Goal: Task Accomplishment & Management: Complete application form

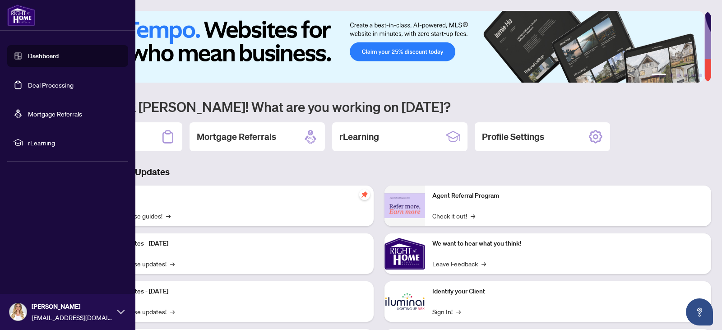
click at [39, 84] on link "Deal Processing" at bounding box center [51, 85] width 46 height 8
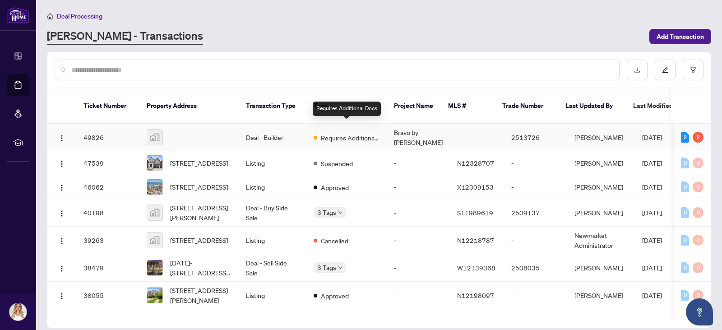
click at [347, 133] on span "Requires Additional Docs" at bounding box center [350, 138] width 59 height 10
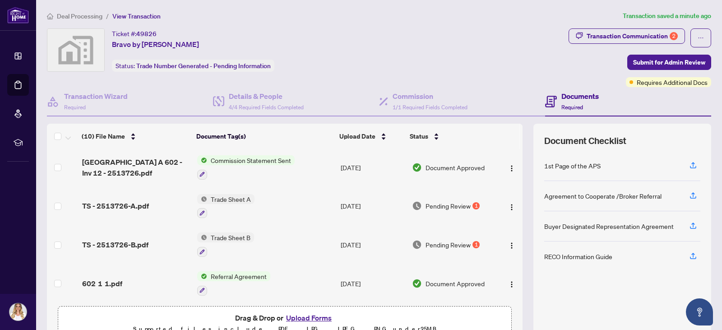
scroll to position [36, 0]
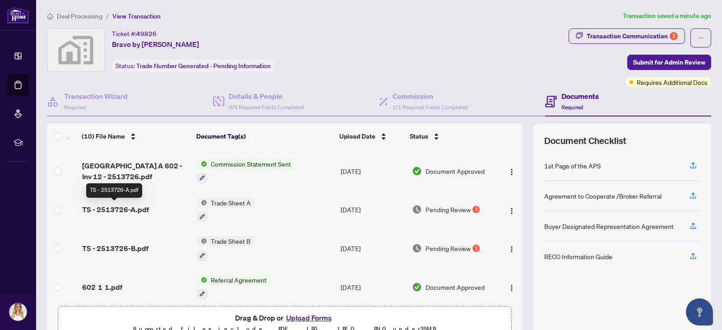
click at [134, 208] on span "TS - 2513726-A.pdf" at bounding box center [115, 209] width 67 height 11
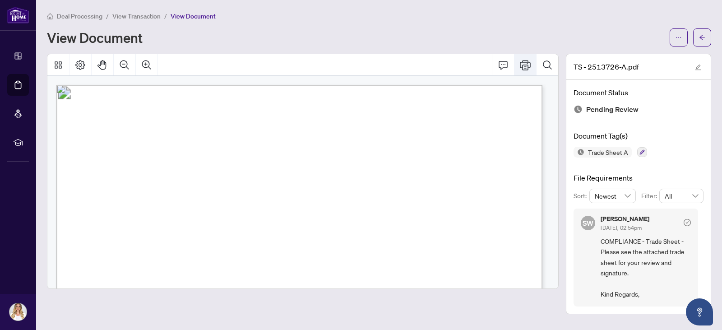
click at [525, 66] on icon "Print" at bounding box center [525, 65] width 11 height 10
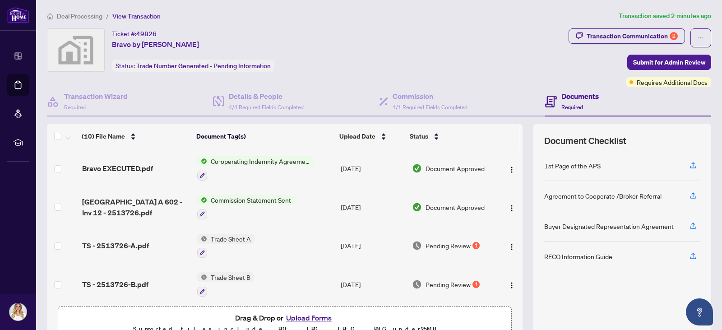
click at [209, 273] on span "Trade Sheet B" at bounding box center [230, 277] width 47 height 10
click at [192, 247] on div "Document Tags" at bounding box center [221, 245] width 99 height 10
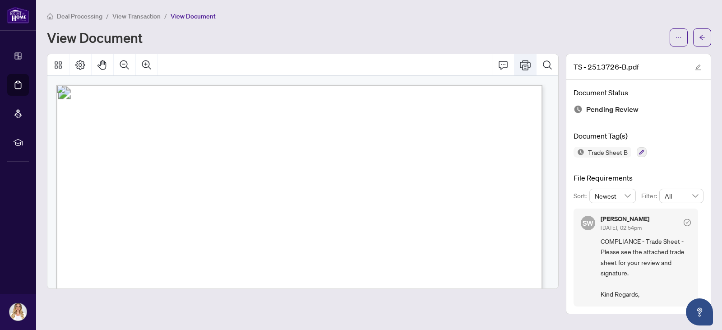
click at [524, 66] on icon "Print" at bounding box center [525, 65] width 11 height 10
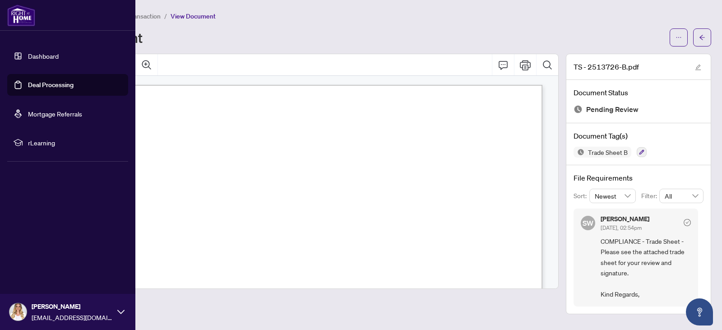
click at [34, 83] on link "Deal Processing" at bounding box center [51, 85] width 46 height 8
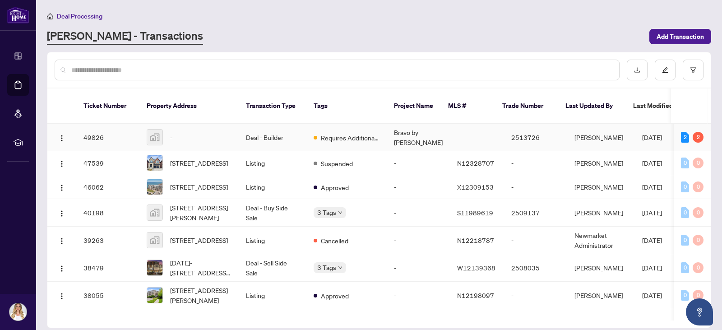
click at [229, 129] on div "-" at bounding box center [189, 137] width 85 height 16
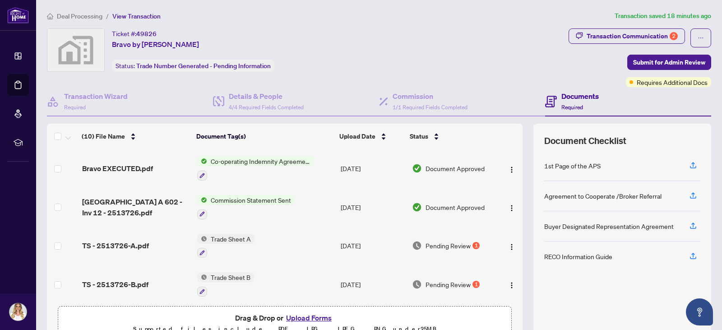
click at [311, 316] on button "Upload Forms" at bounding box center [308, 318] width 51 height 12
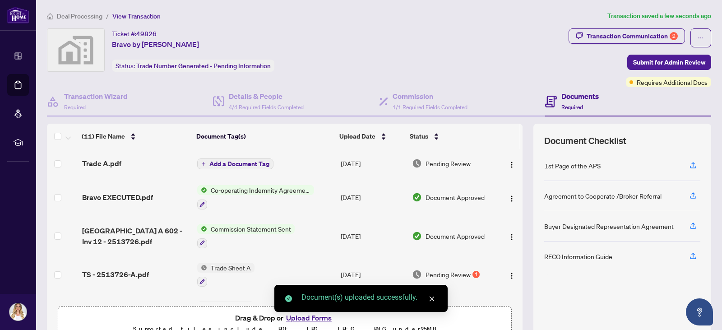
click at [292, 312] on div "Document(s) uploaded successfully." at bounding box center [360, 298] width 173 height 27
click at [287, 312] on div "Document(s) uploaded successfully." at bounding box center [360, 298] width 173 height 27
click at [295, 312] on div "Document(s) uploaded successfully." at bounding box center [360, 298] width 173 height 27
click at [315, 312] on div "Document(s) uploaded successfully." at bounding box center [360, 298] width 173 height 27
click at [433, 299] on icon "close" at bounding box center [431, 298] width 6 height 6
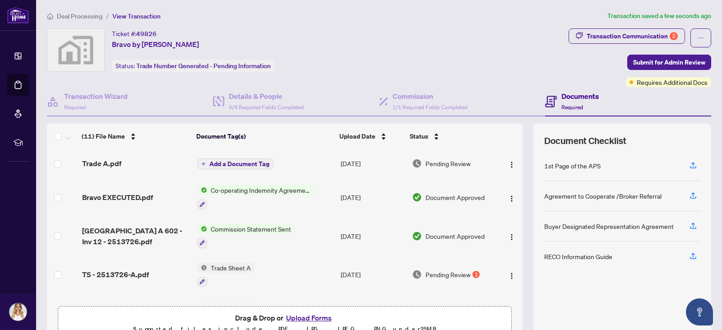
click at [290, 318] on button "Upload Forms" at bounding box center [308, 318] width 51 height 12
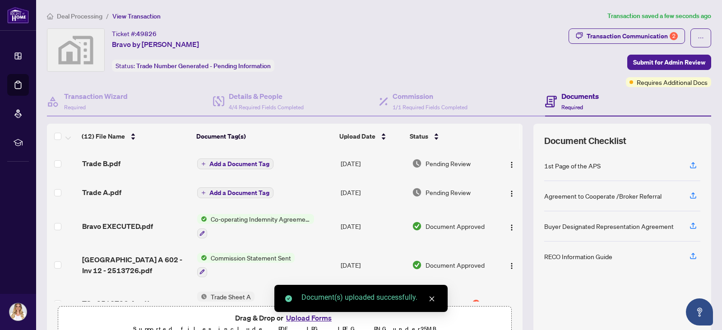
click at [249, 163] on span "Add a Document Tag" at bounding box center [239, 164] width 60 height 6
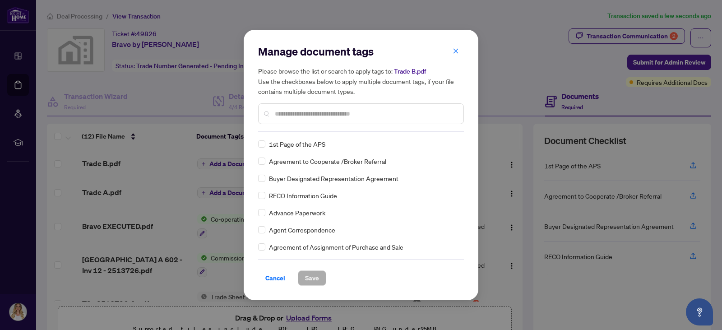
click at [295, 113] on input "text" at bounding box center [365, 114] width 181 height 10
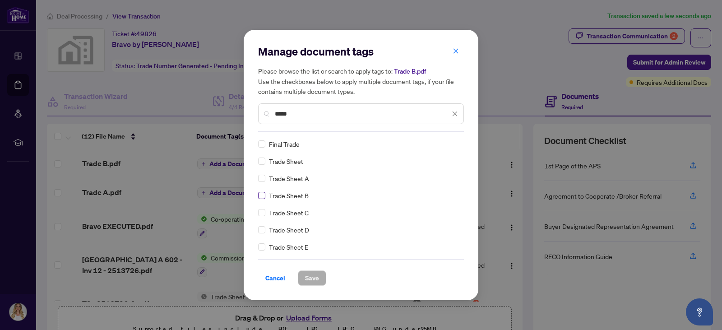
type input "*****"
click at [306, 276] on span "Save" at bounding box center [312, 278] width 14 height 14
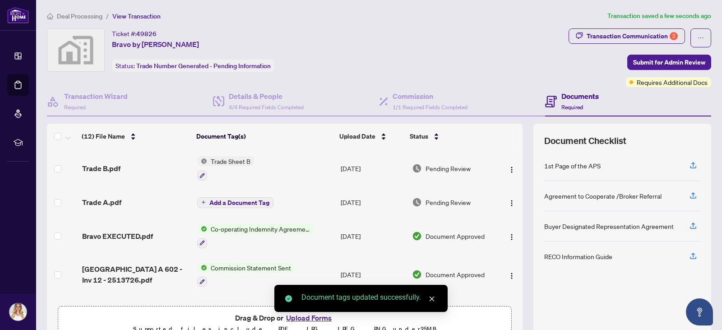
click at [240, 201] on span "Add a Document Tag" at bounding box center [239, 202] width 60 height 6
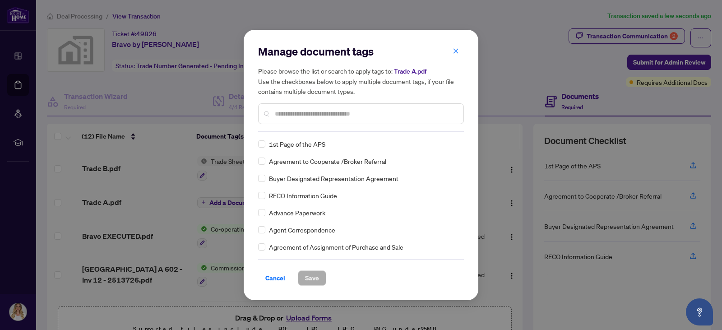
click at [277, 110] on input "text" at bounding box center [365, 114] width 181 height 10
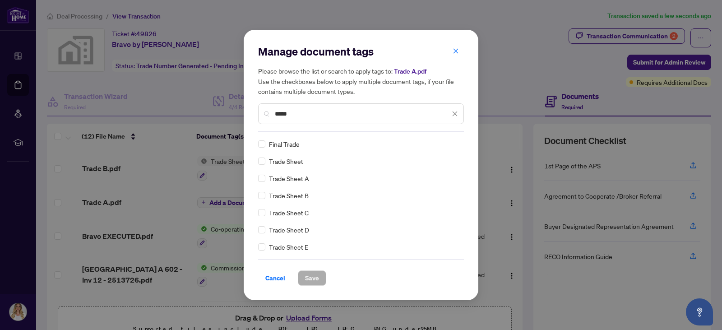
type input "*****"
click at [316, 277] on span "Save" at bounding box center [312, 278] width 14 height 14
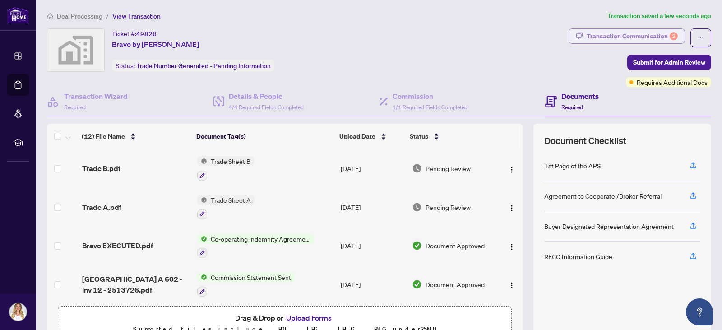
click at [647, 34] on div "Transaction Communication 2" at bounding box center [631, 36] width 91 height 14
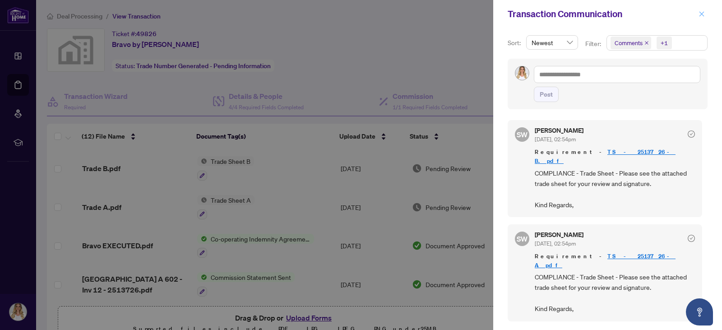
click at [701, 11] on icon "close" at bounding box center [701, 14] width 6 height 6
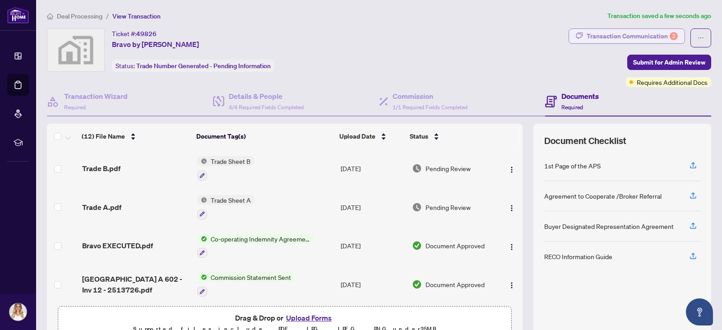
click at [621, 31] on div "Transaction Communication 2" at bounding box center [631, 36] width 91 height 14
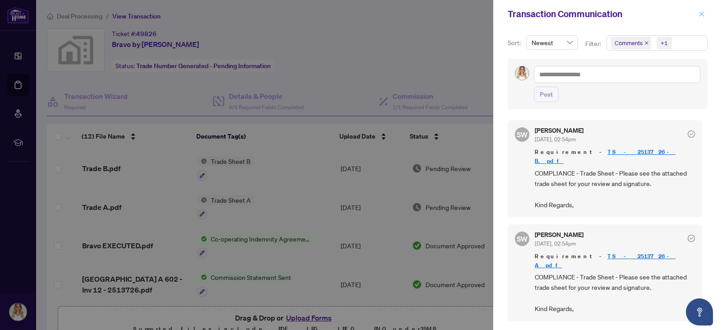
click at [704, 14] on button "button" at bounding box center [701, 14] width 12 height 11
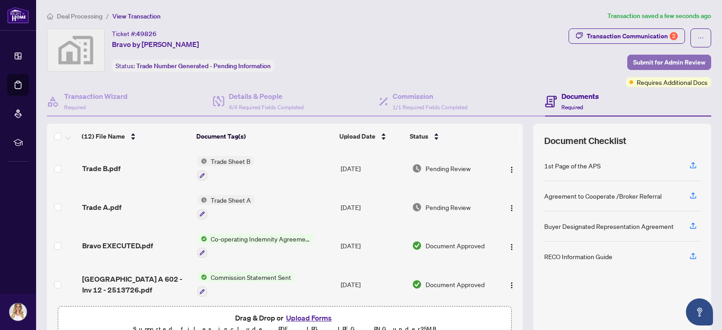
click at [652, 59] on span "Submit for Admin Review" at bounding box center [669, 62] width 72 height 14
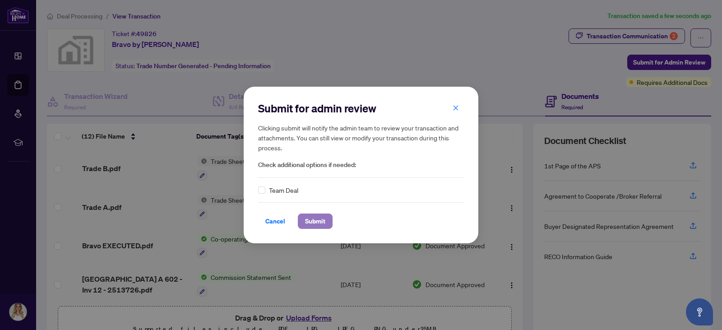
click at [317, 221] on span "Submit" at bounding box center [315, 221] width 20 height 14
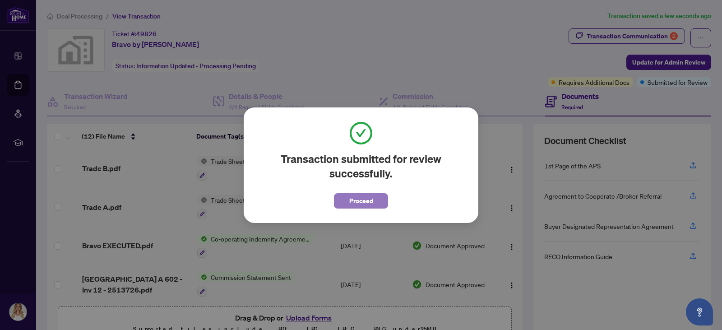
click at [353, 196] on span "Proceed" at bounding box center [361, 200] width 24 height 14
